Goal: Task Accomplishment & Management: Use online tool/utility

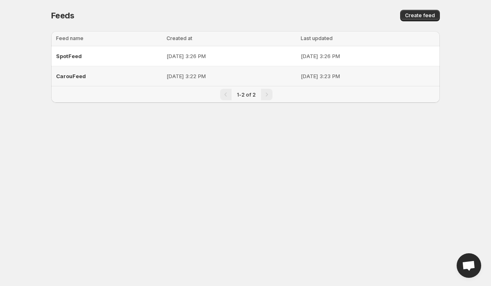
click at [82, 76] on span "CarouFeed" at bounding box center [71, 76] width 30 height 7
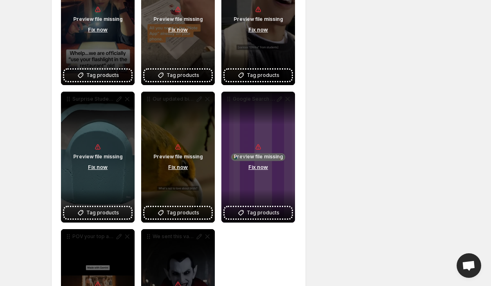
scroll to position [364, 0]
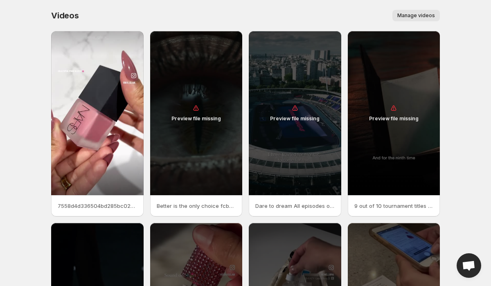
click at [424, 14] on span "Manage videos" at bounding box center [416, 15] width 38 height 7
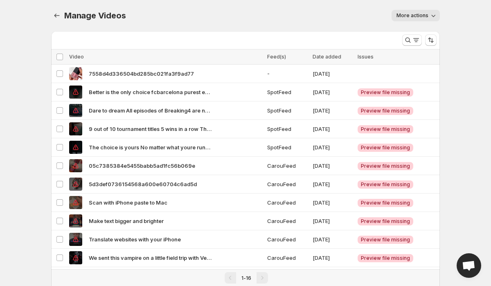
click at [424, 14] on span "More actions" at bounding box center [412, 15] width 32 height 7
click at [414, 35] on span "Regenerate missing previews" at bounding box center [435, 32] width 76 height 7
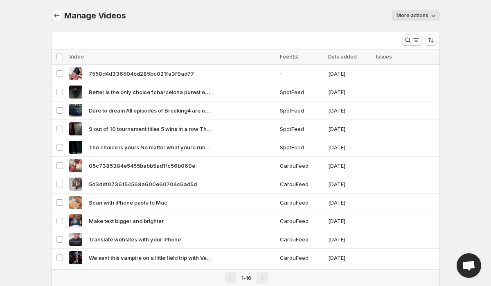
click at [58, 18] on icon "Manage Videos" at bounding box center [57, 15] width 8 height 8
